Goal: Task Accomplishment & Management: Use online tool/utility

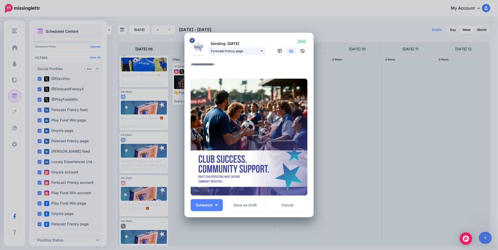
click at [237, 49] on span "Forecast Frenzy page" at bounding box center [235, 50] width 48 height 5
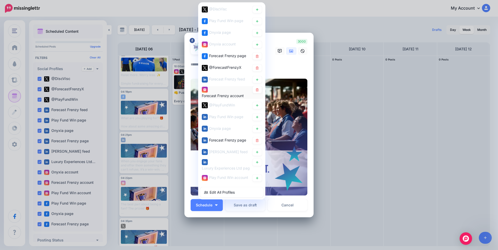
click at [223, 93] on div "Forecast Frenzy account" at bounding box center [223, 96] width 42 height 6
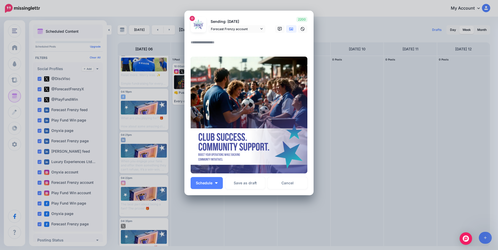
scroll to position [24, 0]
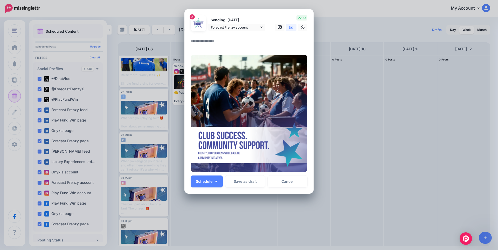
click at [290, 25] on icon at bounding box center [291, 27] width 4 height 4
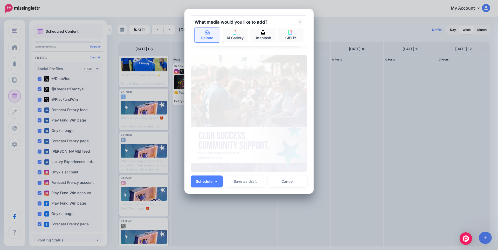
click at [210, 36] on link "Upload" at bounding box center [207, 35] width 25 height 15
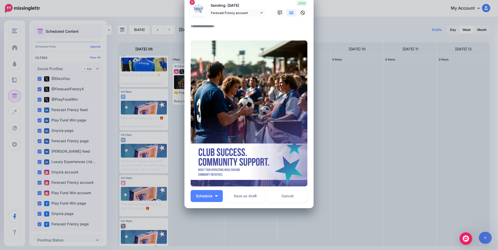
scroll to position [9, 0]
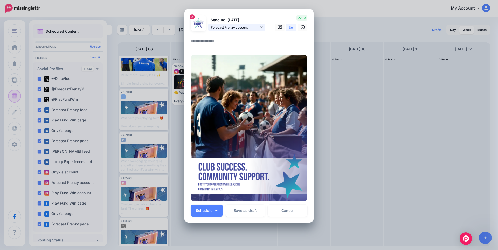
click at [238, 26] on span "Forecast Frenzy account" at bounding box center [235, 27] width 48 height 5
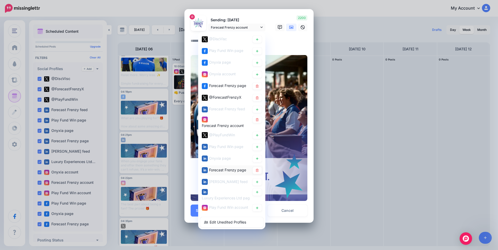
click at [230, 171] on span "Forecast Frenzy page" at bounding box center [227, 169] width 37 height 4
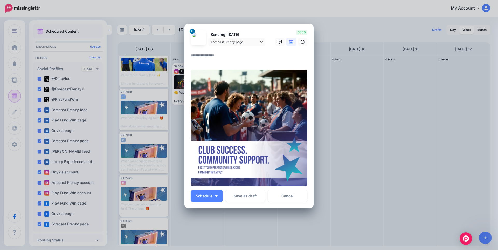
scroll to position [24, 0]
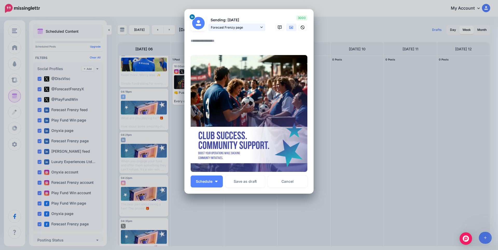
click at [230, 27] on span "Forecast Frenzy page" at bounding box center [235, 27] width 48 height 5
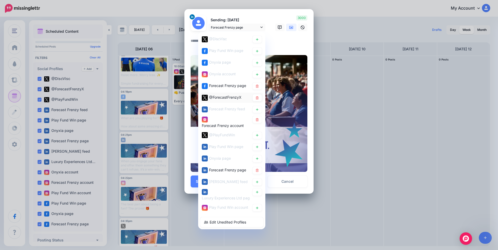
click at [217, 99] on span "@ForecastFrenzyX" at bounding box center [225, 97] width 32 height 4
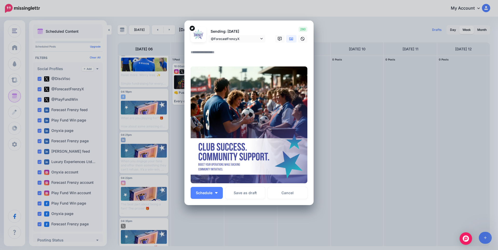
scroll to position [0, 0]
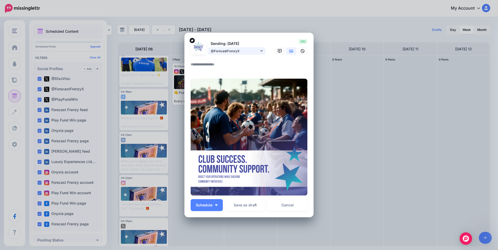
click at [239, 53] on span "@ForecastFrenzyX" at bounding box center [235, 50] width 48 height 5
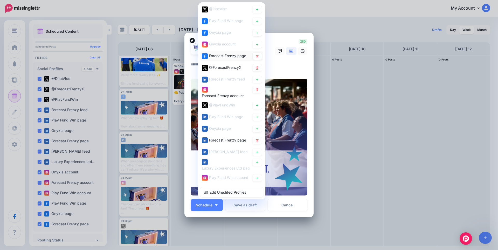
click at [223, 57] on span "Forecast Frenzy page" at bounding box center [227, 55] width 37 height 4
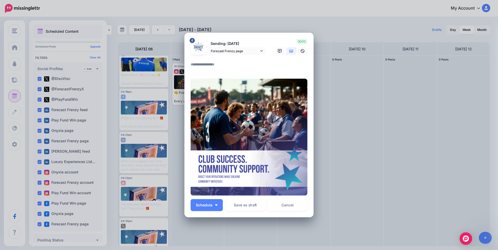
click at [214, 67] on textarea at bounding box center [250, 66] width 119 height 10
paste textarea "**********"
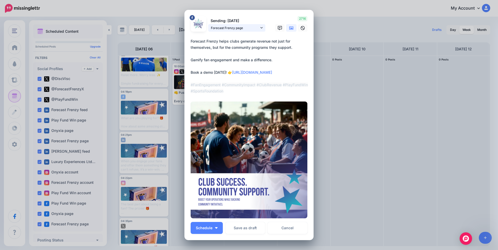
click at [255, 29] on span "Forecast Frenzy page" at bounding box center [235, 27] width 48 height 5
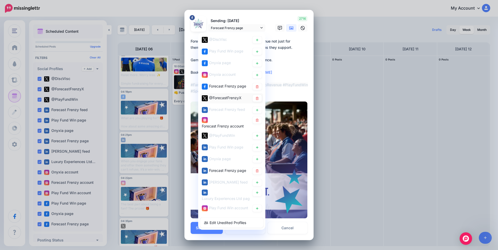
click at [229, 99] on span "@ForecastFrenzyX" at bounding box center [225, 97] width 32 height 4
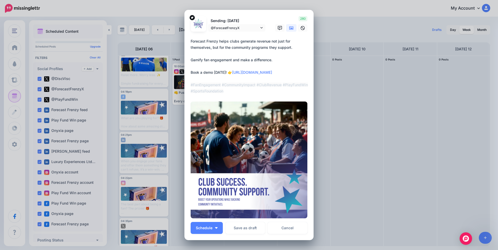
click at [233, 53] on textarea "**********" at bounding box center [250, 66] width 119 height 56
paste textarea "**********"
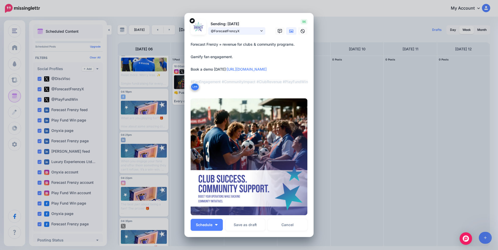
click at [242, 32] on span "@ForecastFrenzyX" at bounding box center [235, 30] width 48 height 5
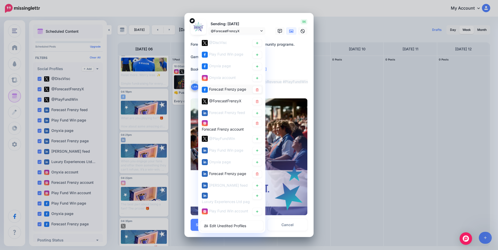
click at [230, 88] on span "Forecast Frenzy page" at bounding box center [227, 89] width 37 height 4
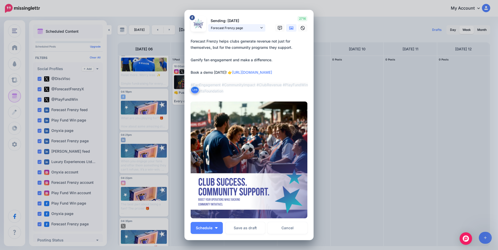
click at [237, 28] on span "Forecast Frenzy page" at bounding box center [235, 27] width 48 height 5
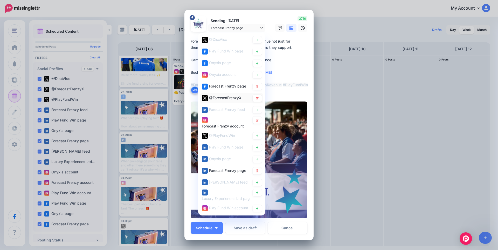
click at [231, 98] on span "@ForecastFrenzyX" at bounding box center [225, 97] width 32 height 4
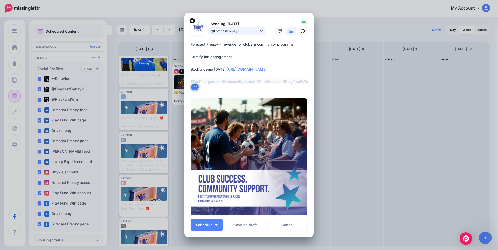
click at [240, 31] on span "@ForecastFrenzyX" at bounding box center [235, 30] width 48 height 5
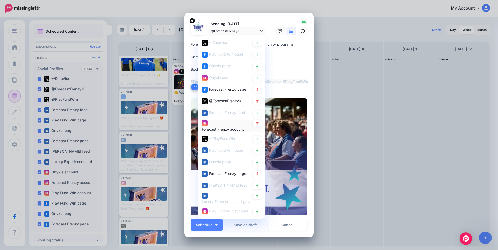
click at [220, 122] on div "Forecast Frenzy account" at bounding box center [226, 126] width 48 height 13
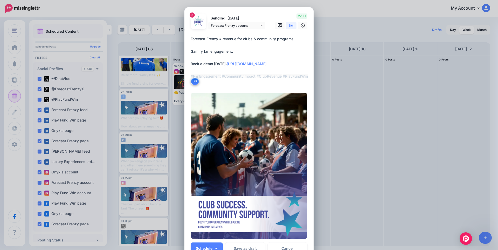
click at [232, 50] on textarea "**********" at bounding box center [250, 61] width 119 height 50
paste textarea "**********"
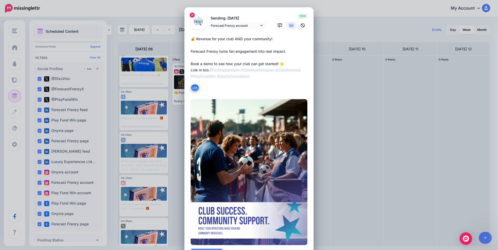
type textarea "**********"
click at [194, 88] on button "Link" at bounding box center [195, 88] width 9 height 8
click at [235, 88] on textarea "**********" at bounding box center [250, 64] width 119 height 56
click at [243, 26] on span "Forecast Frenzy account" at bounding box center [235, 25] width 48 height 5
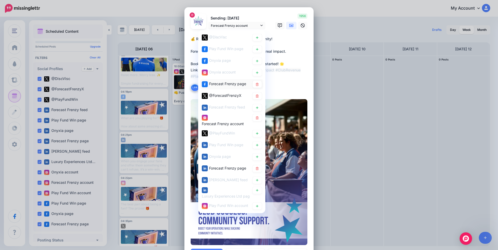
click at [225, 85] on span "Forecast Frenzy page" at bounding box center [227, 83] width 37 height 4
type textarea "**********"
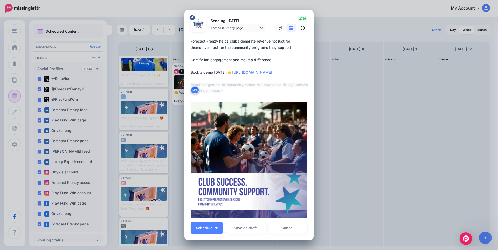
click at [220, 64] on textarea "**********" at bounding box center [250, 66] width 119 height 56
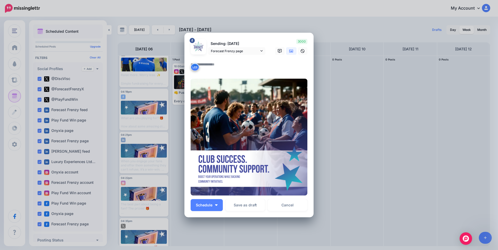
click at [193, 66] on button "Link" at bounding box center [195, 67] width 9 height 8
drag, startPoint x: 194, startPoint y: 68, endPoint x: 202, endPoint y: 62, distance: 9.9
click at [202, 62] on textarea at bounding box center [250, 66] width 119 height 10
click at [202, 67] on textarea at bounding box center [250, 66] width 119 height 10
click at [200, 71] on div "Link" at bounding box center [249, 67] width 117 height 12
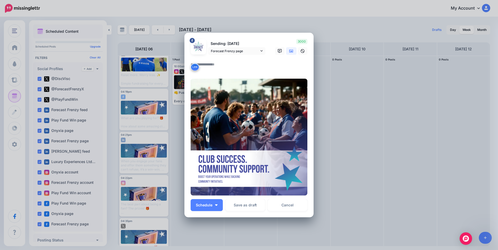
click at [213, 65] on textarea at bounding box center [250, 66] width 119 height 10
click at [219, 152] on img at bounding box center [249, 137] width 117 height 117
drag, startPoint x: 195, startPoint y: 66, endPoint x: 210, endPoint y: 69, distance: 15.5
click at [222, 72] on div "Link" at bounding box center [249, 67] width 117 height 12
click at [279, 50] on icon at bounding box center [280, 51] width 4 height 4
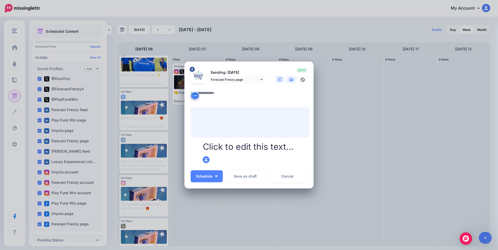
click at [291, 82] on link at bounding box center [291, 80] width 10 height 8
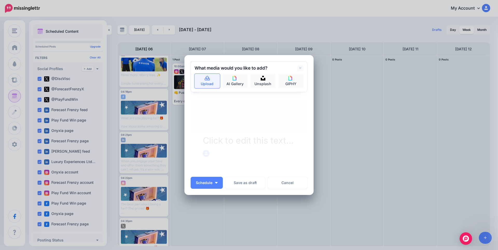
click at [202, 79] on link "Upload" at bounding box center [207, 81] width 25 height 15
click at [299, 68] on icon at bounding box center [300, 68] width 3 height 3
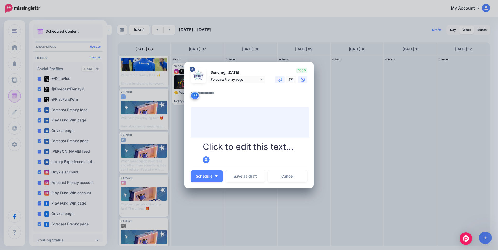
click at [303, 80] on icon at bounding box center [303, 80] width 4 height 4
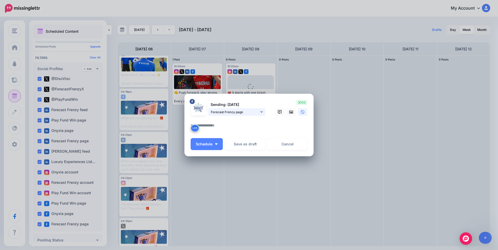
click at [237, 113] on span "Forecast Frenzy page" at bounding box center [235, 111] width 48 height 5
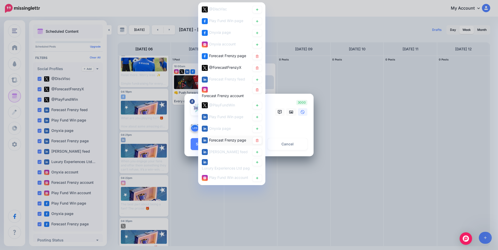
click at [232, 141] on span "Forecast Frenzy page" at bounding box center [227, 140] width 37 height 4
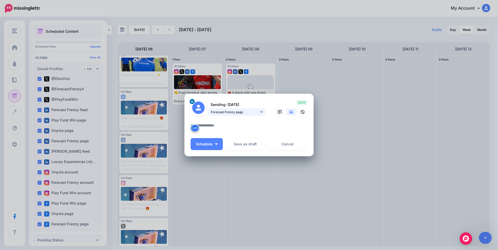
click at [251, 110] on span "Forecast Frenzy page" at bounding box center [235, 111] width 48 height 5
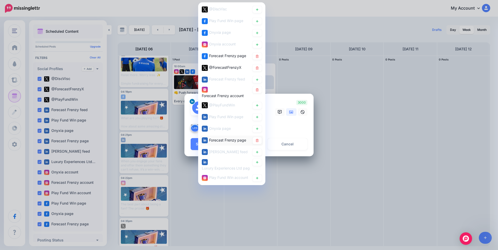
click at [228, 137] on div "Forecast Frenzy page" at bounding box center [227, 140] width 37 height 6
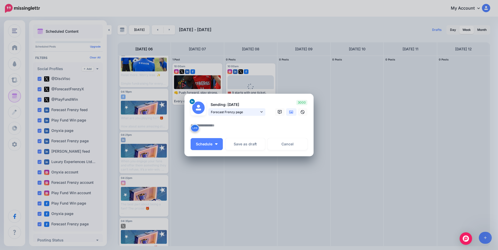
click at [235, 113] on span "Forecast Frenzy page" at bounding box center [235, 111] width 48 height 5
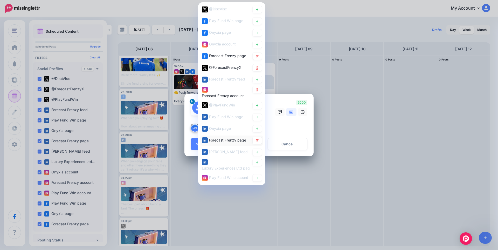
click at [225, 140] on span "Forecast Frenzy page" at bounding box center [227, 140] width 37 height 4
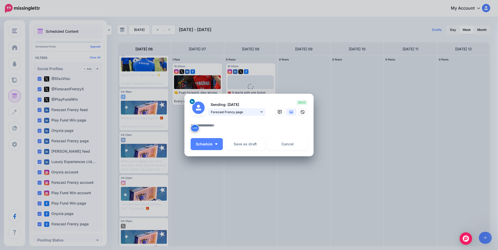
click at [233, 111] on span "Forecast Frenzy page" at bounding box center [235, 111] width 48 height 5
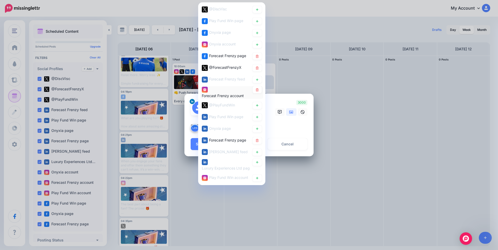
click at [225, 95] on span "Forecast Frenzy account" at bounding box center [223, 95] width 42 height 4
type textarea "**********"
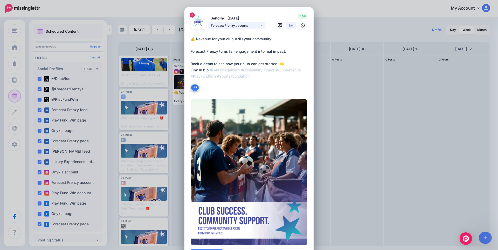
click at [261, 26] on link "Forecast Frenzy account" at bounding box center [236, 26] width 57 height 8
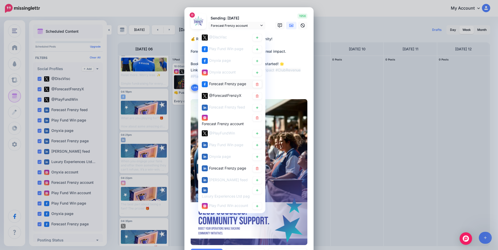
click at [223, 84] on span "Forecast Frenzy page" at bounding box center [227, 83] width 37 height 4
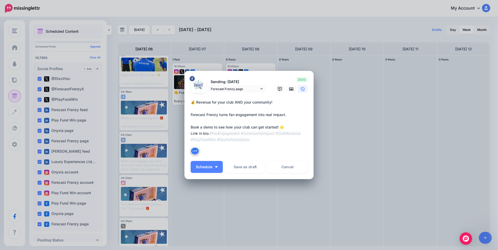
click at [233, 129] on textarea "**********" at bounding box center [250, 127] width 119 height 56
click at [222, 136] on textarea "**********" at bounding box center [250, 127] width 119 height 56
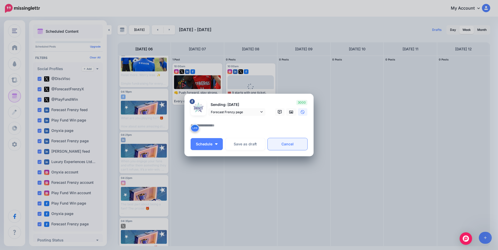
click at [286, 143] on link "Cancel" at bounding box center [288, 144] width 40 height 12
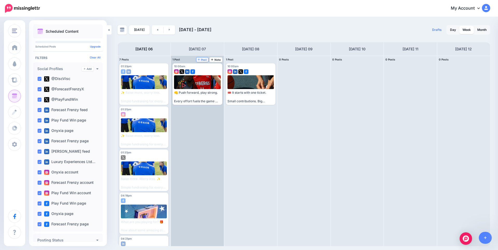
click at [203, 59] on span "Post" at bounding box center [202, 59] width 9 height 3
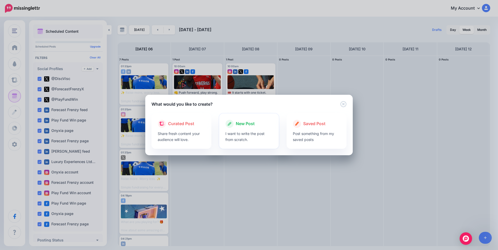
click at [239, 135] on p "I want to write the post from scratch." at bounding box center [248, 136] width 47 height 12
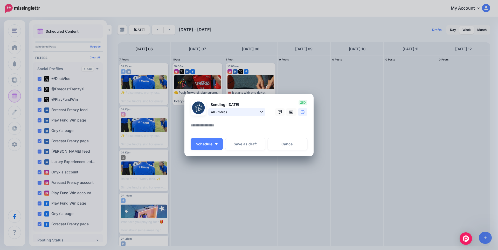
click at [233, 112] on span "All Profiles" at bounding box center [235, 111] width 48 height 5
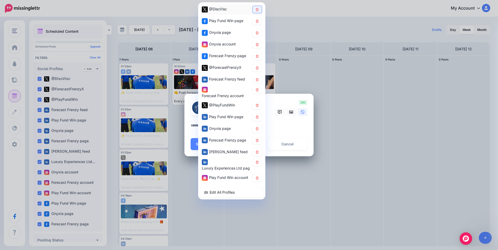
click at [258, 11] on link at bounding box center [257, 9] width 9 height 7
click at [258, 20] on icon at bounding box center [257, 20] width 4 height 3
click at [257, 31] on icon at bounding box center [257, 32] width 3 height 3
click at [259, 43] on icon at bounding box center [257, 44] width 4 height 3
click at [256, 81] on icon at bounding box center [257, 79] width 4 height 3
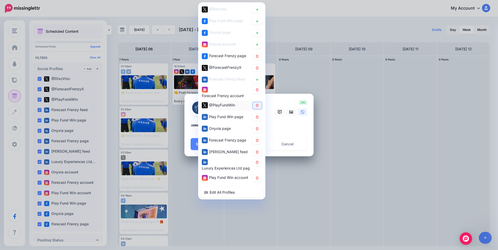
click at [257, 105] on icon at bounding box center [257, 105] width 4 height 3
click at [258, 119] on icon at bounding box center [257, 116] width 3 height 3
click at [259, 130] on link at bounding box center [257, 128] width 9 height 7
click at [256, 153] on icon at bounding box center [257, 151] width 4 height 3
click at [258, 164] on link at bounding box center [257, 162] width 9 height 7
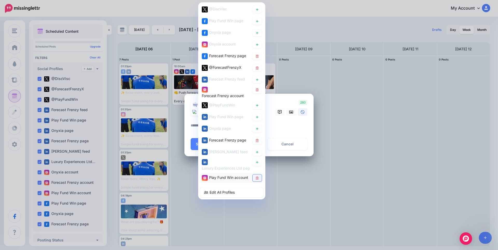
click at [258, 179] on icon at bounding box center [257, 177] width 3 height 3
click at [276, 127] on textarea at bounding box center [250, 127] width 119 height 10
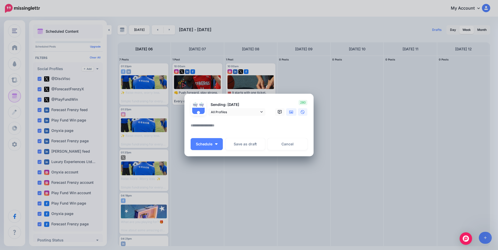
click at [291, 111] on icon at bounding box center [291, 112] width 4 height 4
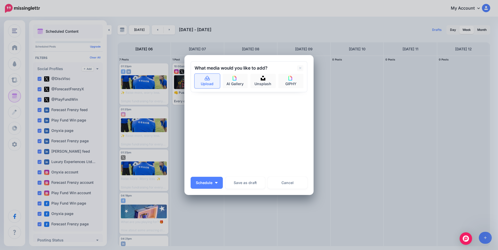
click at [208, 78] on icon at bounding box center [207, 78] width 6 height 5
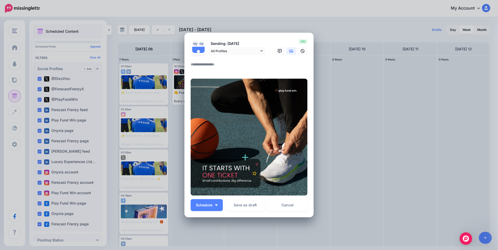
click at [221, 64] on textarea at bounding box center [250, 66] width 119 height 10
click at [228, 52] on span "All Profiles" at bounding box center [235, 50] width 48 height 5
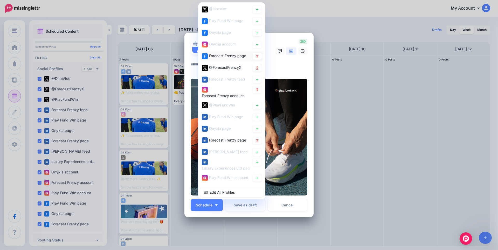
click at [225, 56] on span "Forecast Frenzy page" at bounding box center [227, 55] width 37 height 4
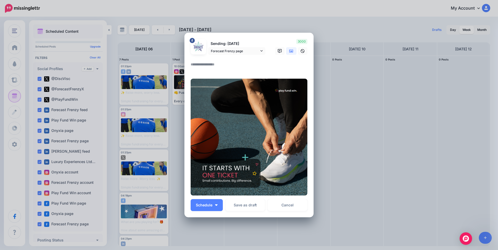
click at [212, 66] on textarea at bounding box center [250, 66] width 119 height 10
paste textarea "**********"
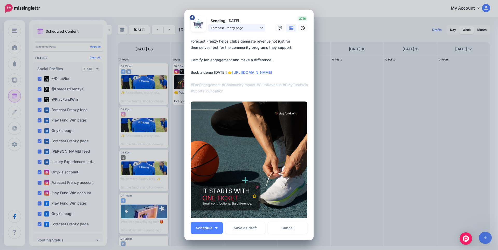
click at [256, 29] on span "Forecast Frenzy page" at bounding box center [235, 27] width 48 height 5
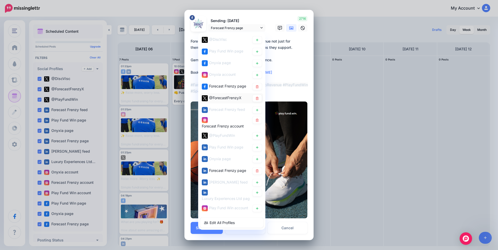
click at [230, 100] on span "@ForecastFrenzyX" at bounding box center [225, 97] width 32 height 4
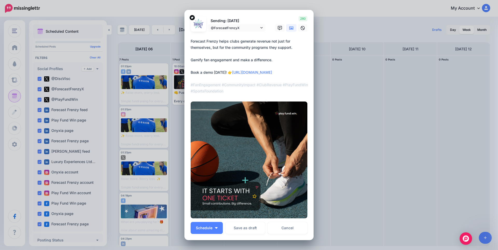
click at [241, 62] on textarea "**********" at bounding box center [250, 66] width 119 height 56
paste textarea "**********"
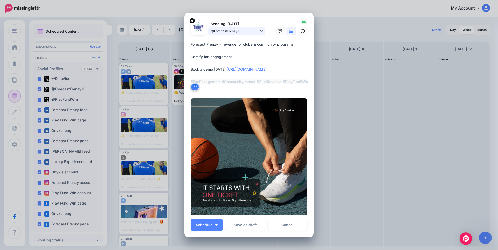
click at [242, 28] on span "@ForecastFrenzyX" at bounding box center [235, 30] width 48 height 5
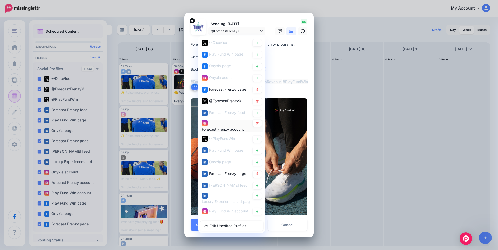
click at [227, 124] on div "Forecast Frenzy account" at bounding box center [226, 126] width 48 height 13
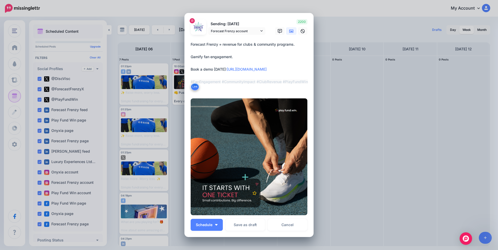
click at [218, 60] on textarea "**********" at bounding box center [250, 66] width 119 height 50
paste textarea "**********"
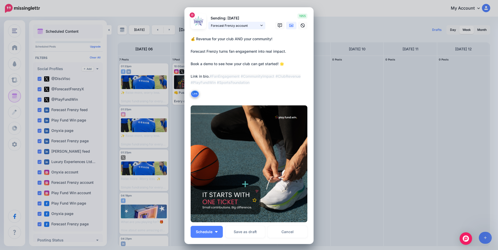
click at [245, 27] on span "Forecast Frenzy account" at bounding box center [235, 25] width 48 height 5
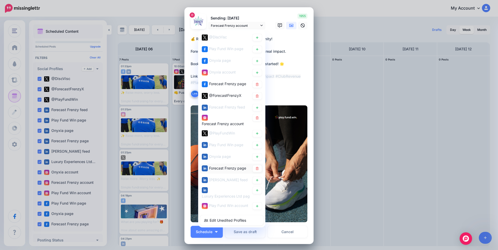
click at [220, 168] on span "Forecast Frenzy page" at bounding box center [227, 168] width 37 height 4
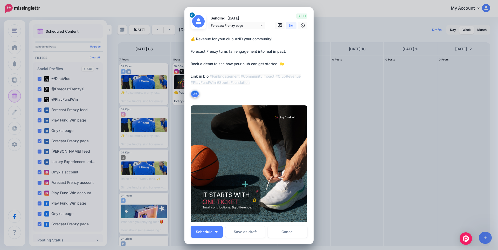
click at [221, 66] on textarea "**********" at bounding box center [250, 67] width 119 height 62
paste textarea "**********"
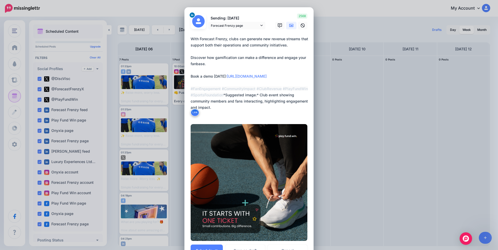
click at [249, 110] on textarea "**********" at bounding box center [250, 76] width 119 height 81
click at [208, 64] on textarea "**********" at bounding box center [250, 76] width 119 height 81
paste textarea
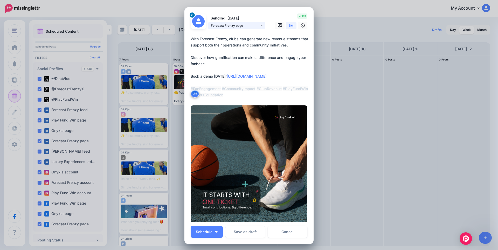
click at [246, 27] on span "Forecast Frenzy page" at bounding box center [235, 25] width 48 height 5
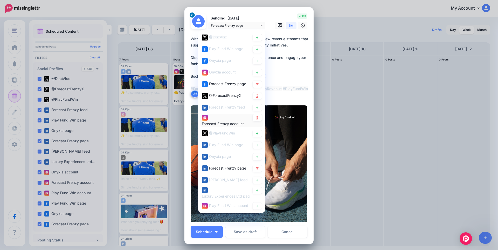
click at [222, 124] on span "Forecast Frenzy account" at bounding box center [223, 123] width 42 height 4
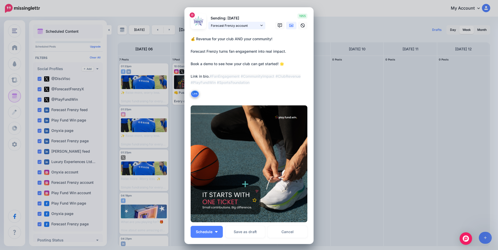
click at [237, 27] on span "Forecast Frenzy account" at bounding box center [235, 25] width 48 height 5
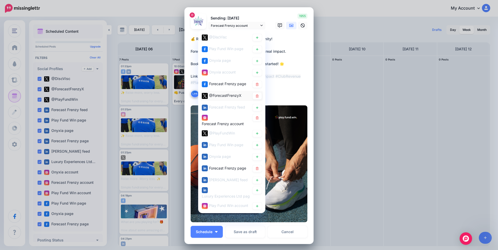
click at [231, 96] on span "@ForecastFrenzyX" at bounding box center [225, 95] width 32 height 4
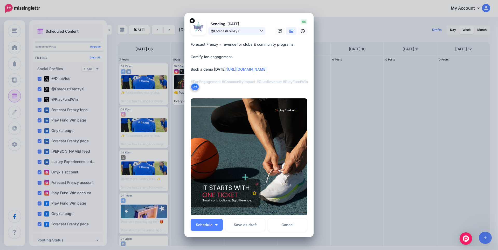
click at [240, 30] on span "@ForecastFrenzyX" at bounding box center [235, 30] width 48 height 5
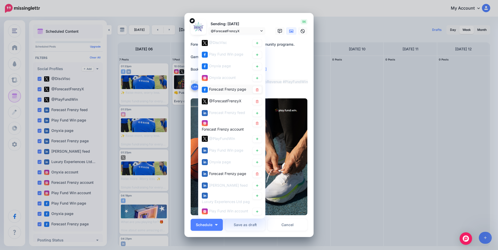
click at [230, 91] on span "Forecast Frenzy page" at bounding box center [227, 89] width 37 height 4
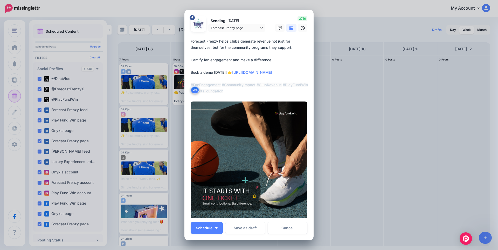
click at [292, 28] on link at bounding box center [291, 28] width 10 height 8
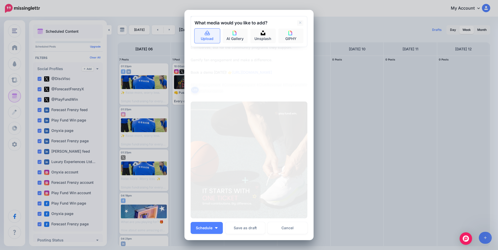
click at [210, 32] on link "Upload" at bounding box center [207, 36] width 25 height 15
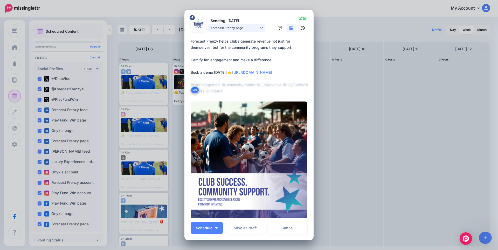
click at [258, 29] on link "Forecast Frenzy page" at bounding box center [236, 28] width 57 height 8
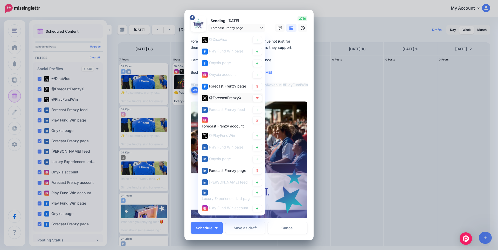
click at [233, 98] on span "@ForecastFrenzyX" at bounding box center [225, 97] width 32 height 4
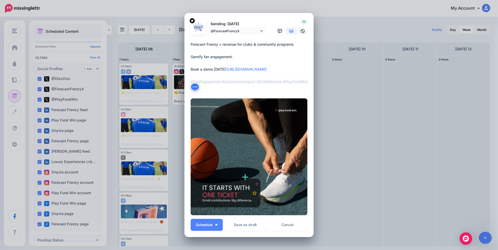
click at [291, 32] on icon at bounding box center [291, 31] width 4 height 4
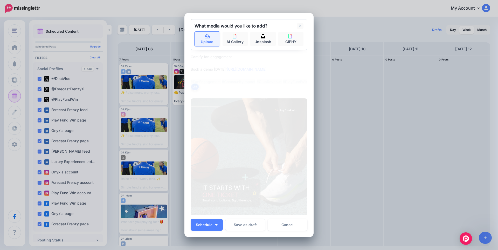
click at [208, 41] on link "Upload" at bounding box center [207, 39] width 25 height 15
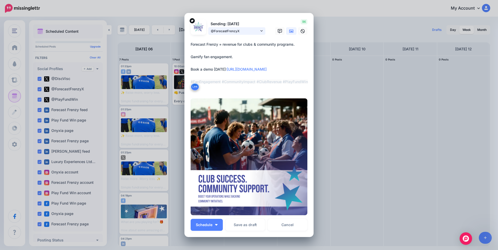
click at [257, 31] on span "@ForecastFrenzyX" at bounding box center [235, 30] width 48 height 5
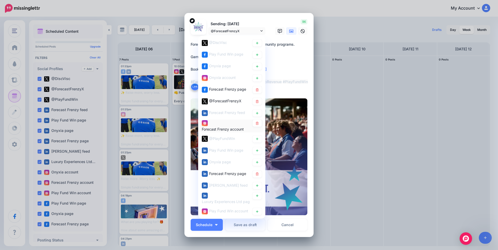
click at [229, 126] on div "Forecast Frenzy account" at bounding box center [223, 129] width 42 height 6
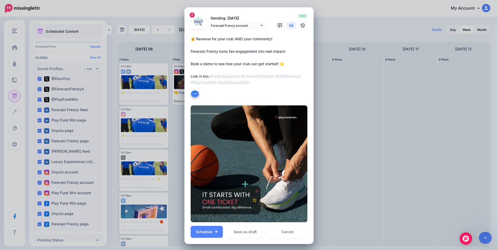
click at [289, 26] on icon at bounding box center [291, 25] width 4 height 4
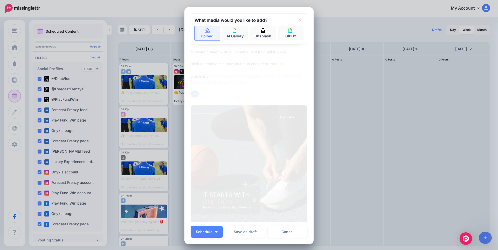
click at [201, 32] on link "Upload" at bounding box center [207, 33] width 25 height 15
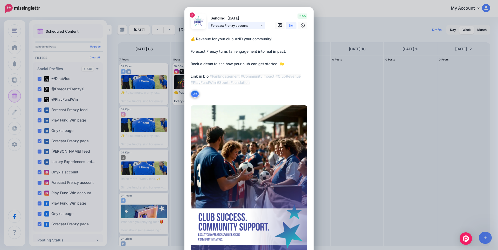
click at [236, 28] on span "Forecast Frenzy account" at bounding box center [235, 25] width 48 height 5
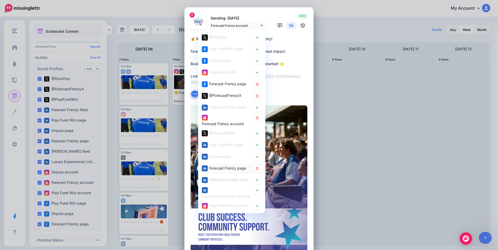
click at [224, 168] on span "Forecast Frenzy page" at bounding box center [227, 168] width 37 height 4
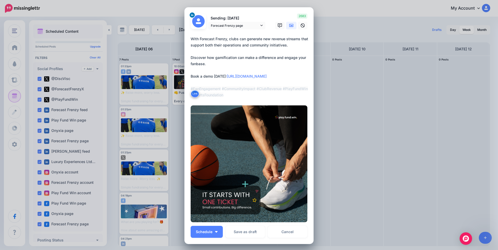
click at [289, 27] on icon at bounding box center [291, 25] width 4 height 4
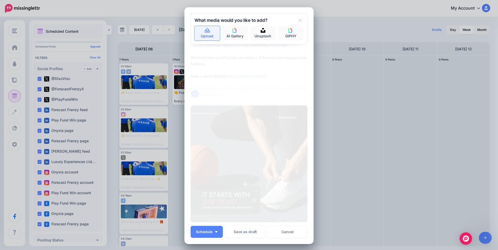
click at [209, 32] on link "Upload" at bounding box center [207, 33] width 25 height 15
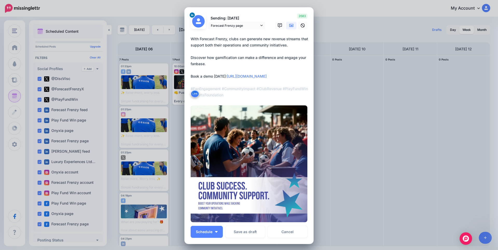
click at [259, 21] on div "Sending: 7th Oct Forecast Frenzy page @DiscVisc" at bounding box center [228, 21] width 83 height 16
click at [249, 25] on span "Forecast Frenzy page" at bounding box center [235, 25] width 48 height 5
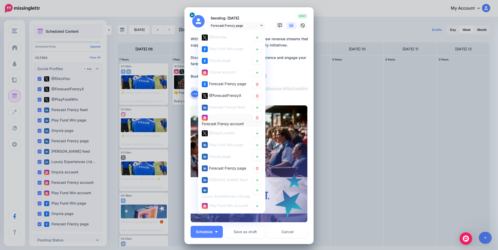
click at [219, 120] on div "Forecast Frenzy account" at bounding box center [223, 123] width 42 height 6
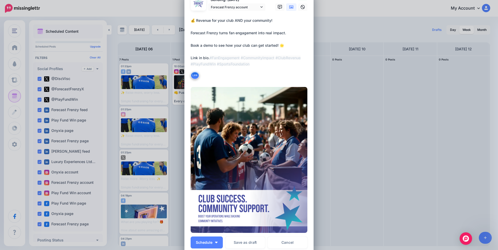
scroll to position [17, 0]
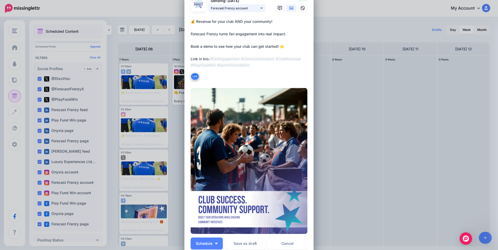
click at [241, 11] on span "Forecast Frenzy account" at bounding box center [235, 7] width 48 height 5
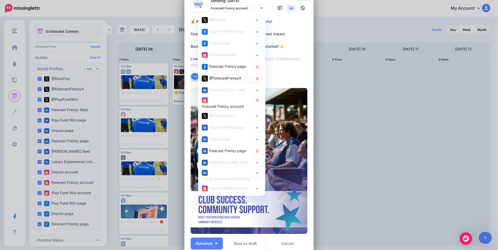
click at [227, 78] on span "@ForecastFrenzyX" at bounding box center [225, 78] width 32 height 4
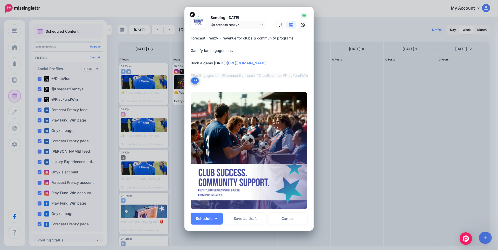
scroll to position [0, 0]
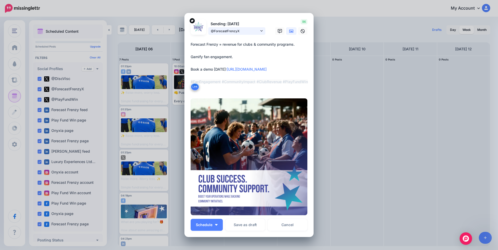
click at [235, 34] on link "@ForecastFrenzyX" at bounding box center [236, 31] width 57 height 8
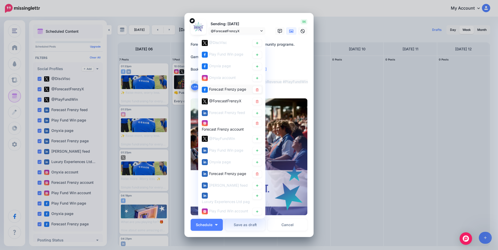
click at [228, 90] on span "Forecast Frenzy page" at bounding box center [227, 89] width 37 height 4
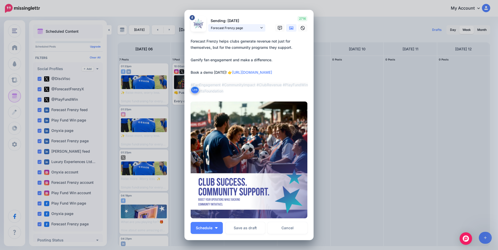
click at [239, 26] on span "Forecast Frenzy page" at bounding box center [235, 27] width 48 height 5
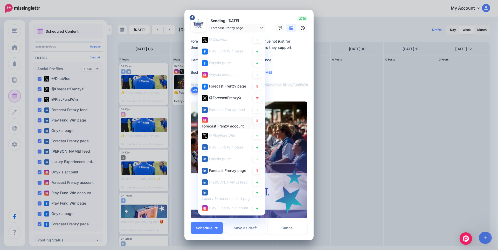
click at [217, 123] on div "Forecast Frenzy account" at bounding box center [223, 126] width 42 height 6
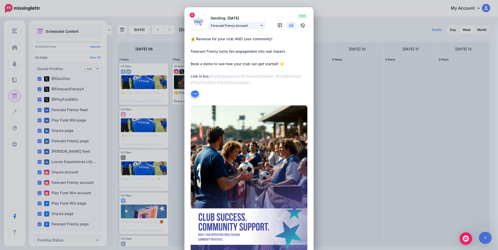
click at [241, 26] on span "Forecast Frenzy account" at bounding box center [235, 25] width 48 height 5
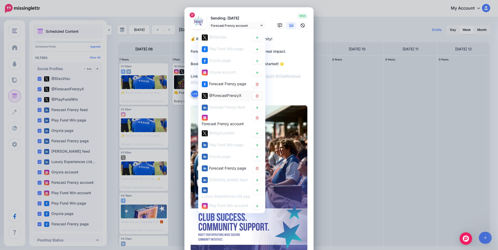
click at [223, 93] on span "@ForecastFrenzyX" at bounding box center [225, 95] width 32 height 4
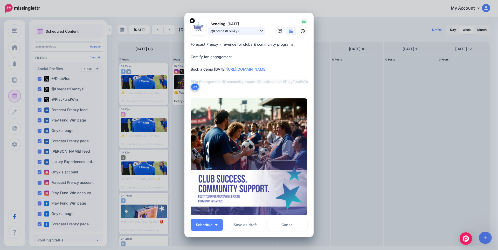
click at [238, 33] on span "@ForecastFrenzyX" at bounding box center [235, 30] width 48 height 5
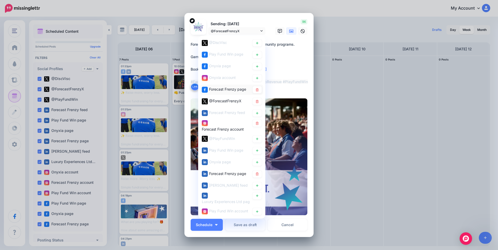
click at [218, 89] on span "Forecast Frenzy page" at bounding box center [227, 89] width 37 height 4
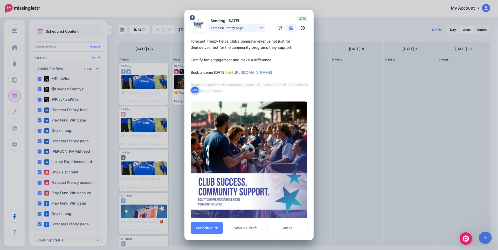
click at [245, 30] on span "Forecast Frenzy page" at bounding box center [235, 27] width 48 height 5
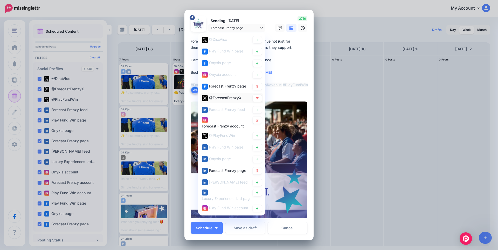
click at [229, 97] on span "@ForecastFrenzyX" at bounding box center [225, 97] width 32 height 4
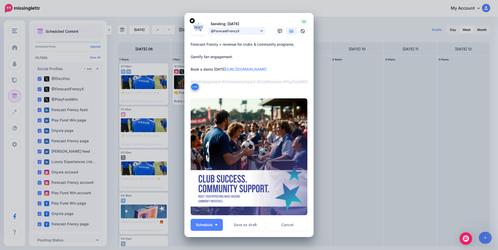
click at [238, 30] on span "@ForecastFrenzyX" at bounding box center [235, 30] width 48 height 5
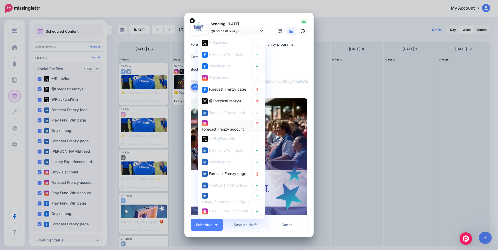
click at [214, 127] on span "Forecast Frenzy account" at bounding box center [223, 129] width 42 height 4
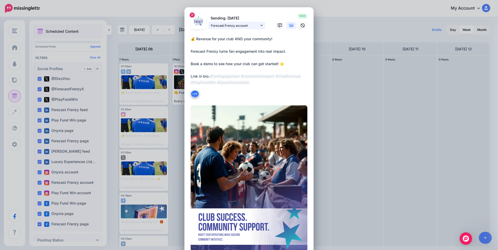
click at [235, 26] on span "Forecast Frenzy account" at bounding box center [235, 25] width 48 height 5
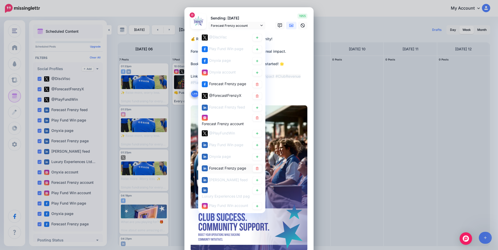
click at [221, 168] on span "Forecast Frenzy page" at bounding box center [227, 168] width 37 height 4
type textarea "**********"
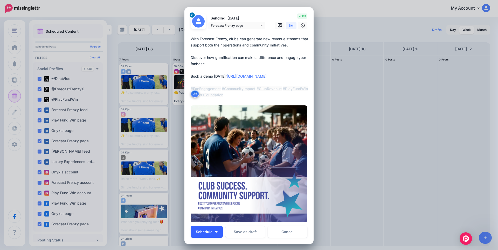
click at [212, 233] on button "Schedule" at bounding box center [207, 232] width 32 height 12
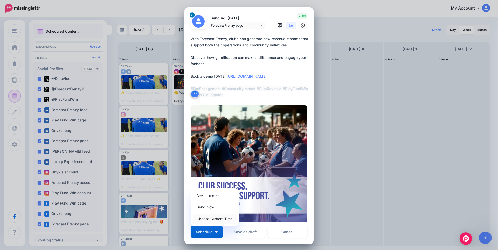
click at [215, 219] on link "Choose Custom Time" at bounding box center [215, 218] width 44 height 10
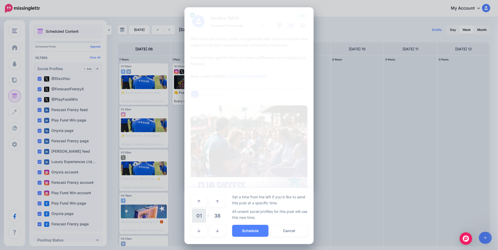
click at [200, 215] on span "01" at bounding box center [199, 216] width 14 height 14
click at [208, 212] on td "11" at bounding box center [211, 212] width 6 height 8
click at [216, 216] on span "38" at bounding box center [217, 216] width 14 height 14
click at [193, 202] on td "00" at bounding box center [194, 201] width 6 height 15
click at [249, 229] on button "Schedule" at bounding box center [250, 231] width 36 height 12
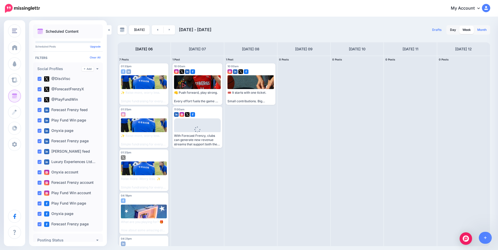
click at [485, 29] on link "Month" at bounding box center [482, 30] width 16 height 8
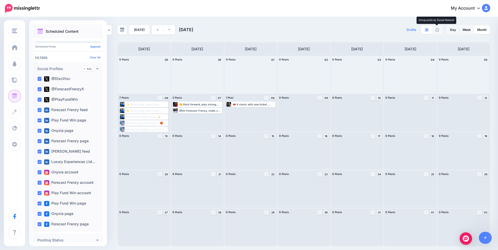
click at [437, 29] on img at bounding box center [437, 30] width 4 height 4
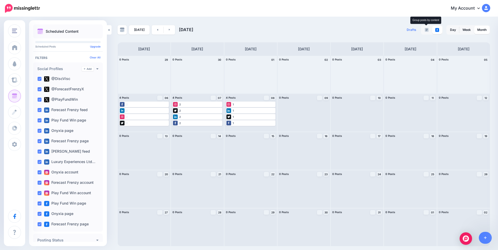
click at [427, 28] on img at bounding box center [427, 30] width 4 height 4
